Goal: Task Accomplishment & Management: Use online tool/utility

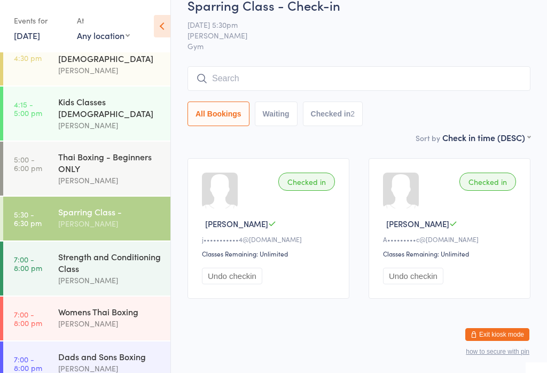
scroll to position [120, 0]
click at [105, 351] on div "Dads and Sons Boxing" at bounding box center [109, 357] width 103 height 12
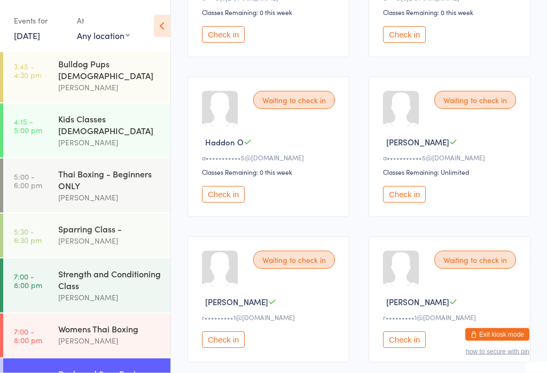
scroll to position [251, 0]
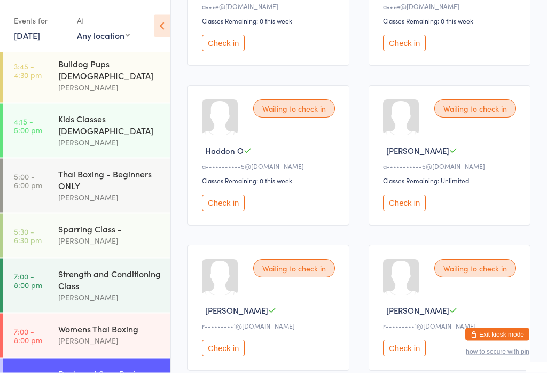
click at [223, 210] on button "Check in" at bounding box center [223, 203] width 43 height 17
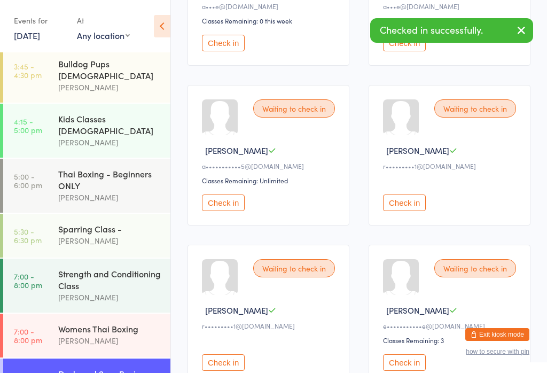
click at [230, 209] on button "Check in" at bounding box center [223, 202] width 43 height 17
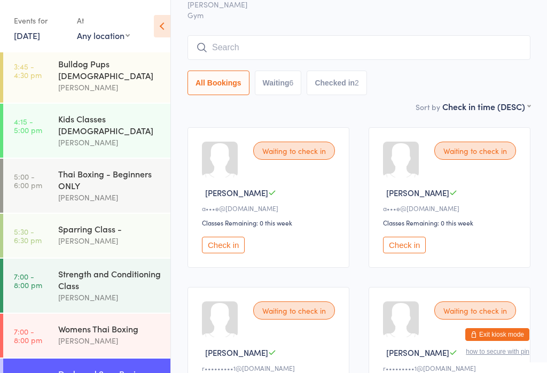
scroll to position [0, 0]
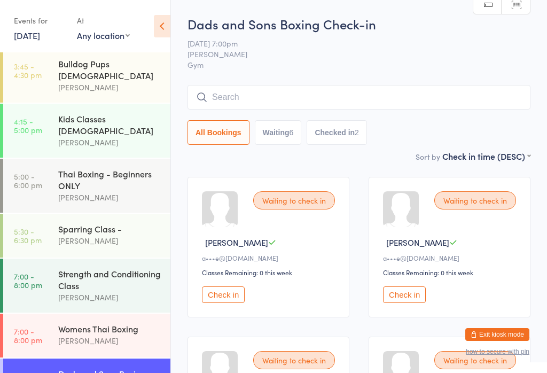
click at [305, 88] on input "search" at bounding box center [358, 97] width 343 height 25
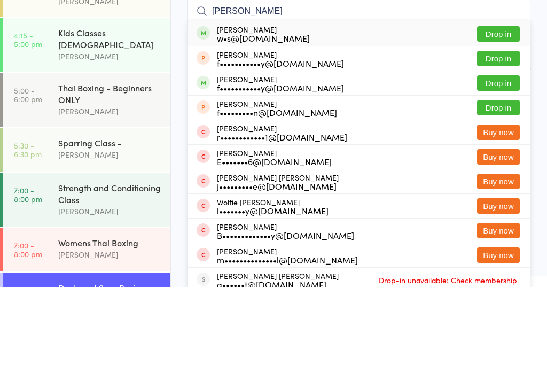
type input "[PERSON_NAME]"
click at [492, 112] on button "Drop in" at bounding box center [498, 119] width 43 height 15
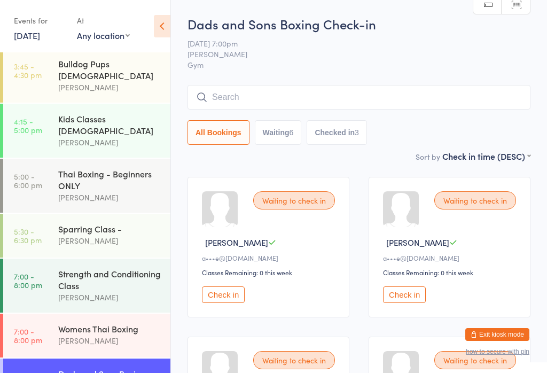
click at [368, 91] on input "search" at bounding box center [358, 97] width 343 height 25
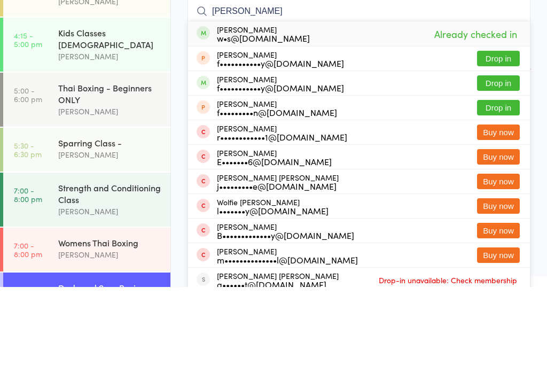
type input "[PERSON_NAME]"
click at [500, 161] on button "Drop in" at bounding box center [498, 168] width 43 height 15
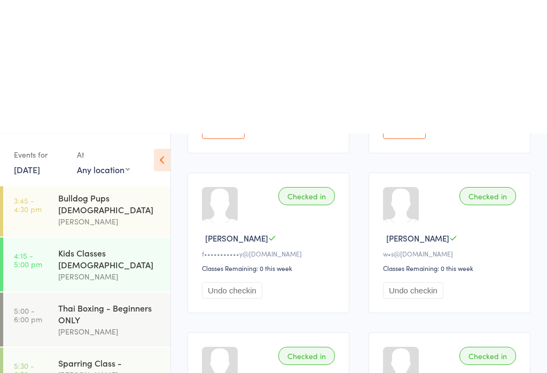
scroll to position [603, 0]
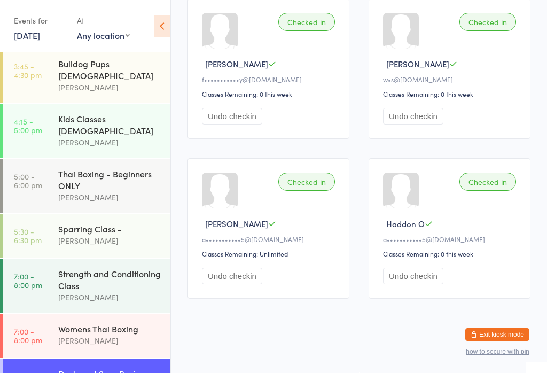
click at [107, 322] on div "Womens Thai Boxing" at bounding box center [109, 328] width 103 height 12
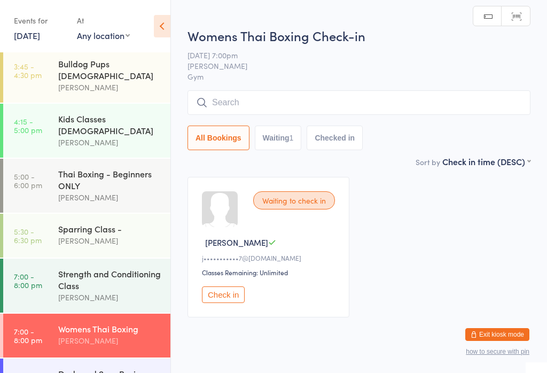
click at [231, 301] on button "Check in" at bounding box center [223, 294] width 43 height 17
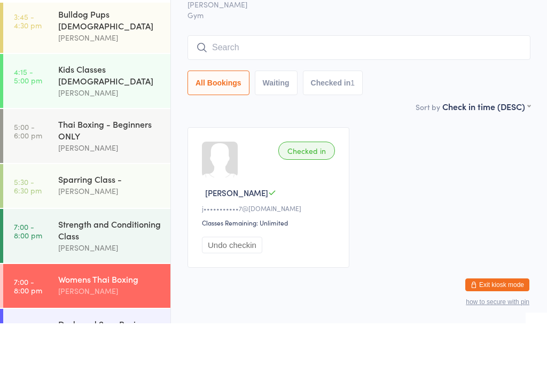
scroll to position [9, 0]
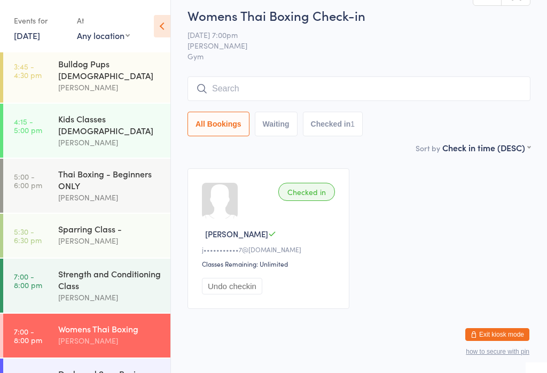
click at [92, 367] on div "Dads and Sons Boxing" at bounding box center [109, 373] width 103 height 12
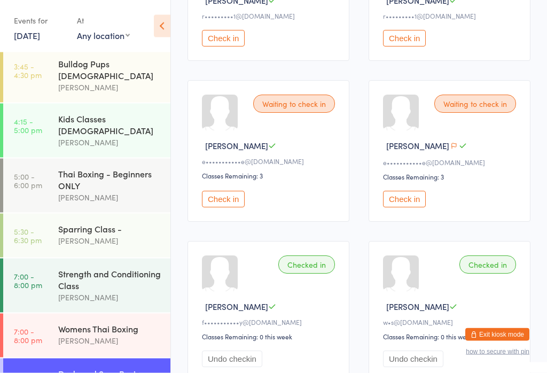
scroll to position [401, 0]
click at [216, 207] on button "Check in" at bounding box center [223, 199] width 43 height 17
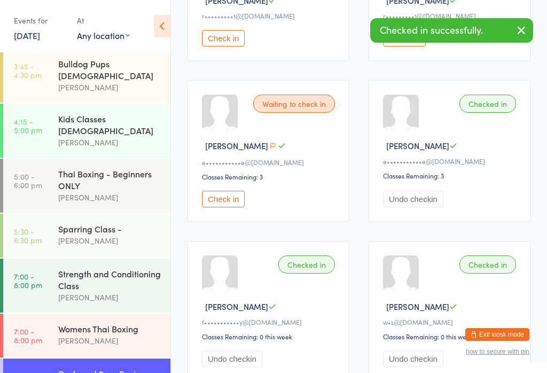
click at [220, 207] on button "Check in" at bounding box center [223, 199] width 43 height 17
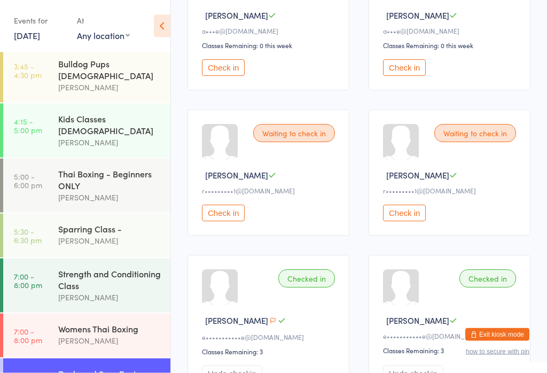
scroll to position [221, 0]
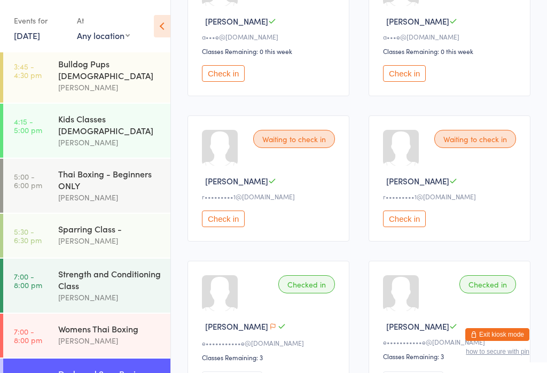
click at [222, 78] on button "Check in" at bounding box center [223, 73] width 43 height 17
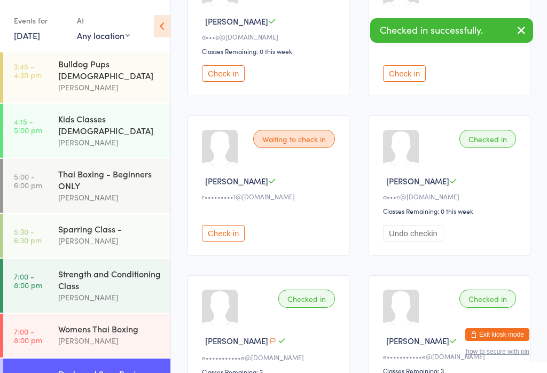
click at [406, 79] on button "Check in" at bounding box center [404, 73] width 43 height 17
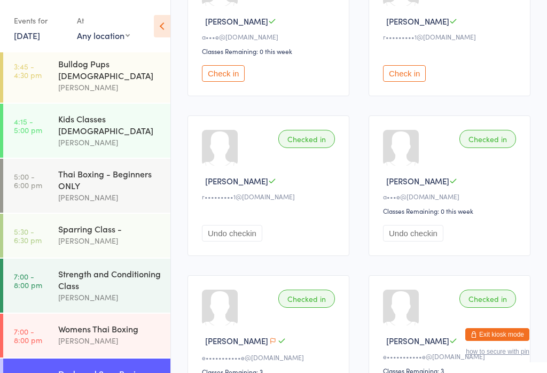
click at [226, 77] on button "Check in" at bounding box center [223, 73] width 43 height 17
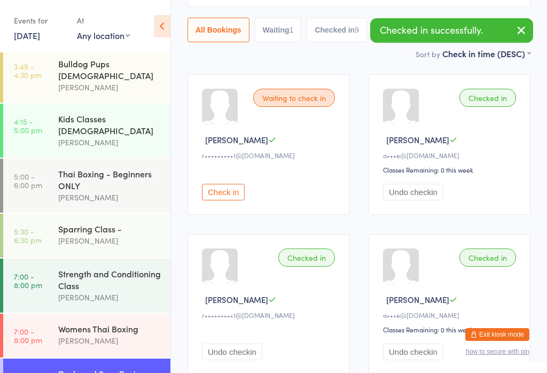
scroll to position [103, 0]
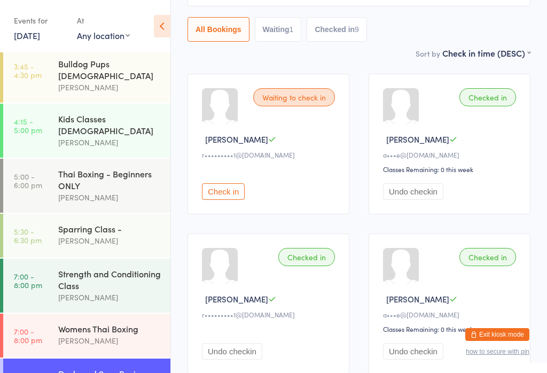
click at [122, 272] on div "Strength and Conditioning Class" at bounding box center [109, 278] width 103 height 23
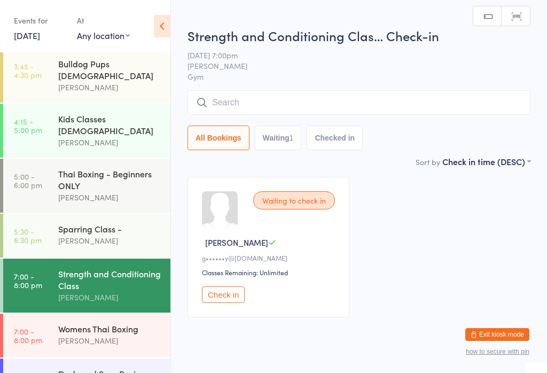
click at [436, 112] on input "search" at bounding box center [358, 102] width 343 height 25
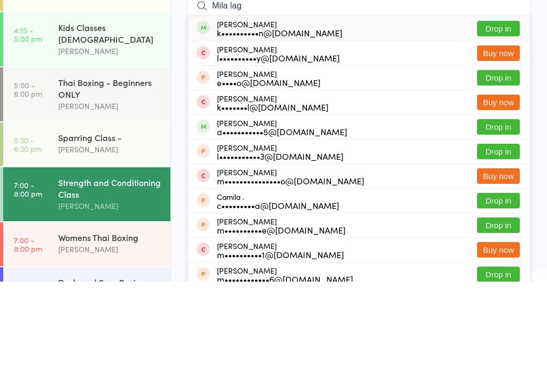
type input "Mila lag"
click at [499, 112] on button "Drop in" at bounding box center [498, 119] width 43 height 15
